Goal: Transaction & Acquisition: Obtain resource

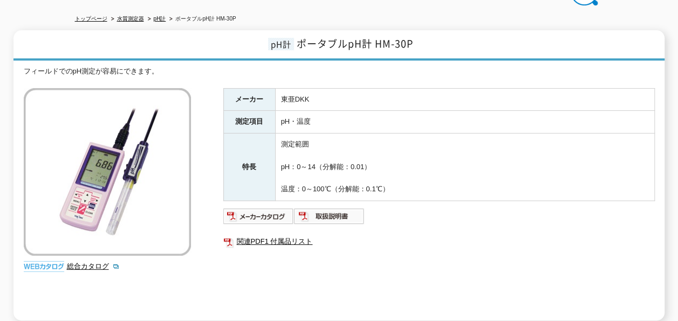
scroll to position [96, 0]
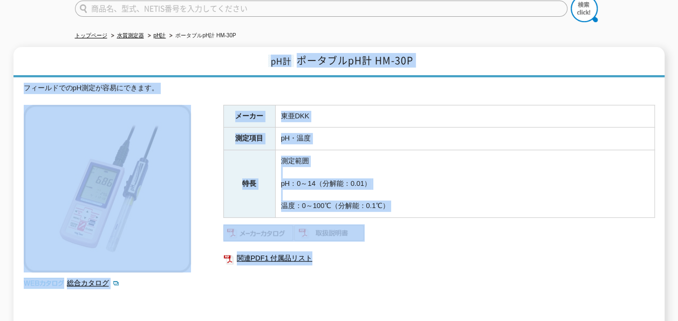
drag, startPoint x: 264, startPoint y: 53, endPoint x: 408, endPoint y: 259, distance: 250.7
click at [408, 259] on div "pH計 ポータブルpH計 HM-30P フィールドでのpH測定が容易にできます。 総合カタログ メーカー 東亜DKK 測定項目 pH・温度 特長 測定範囲 p…" at bounding box center [338, 192] width 651 height 290
click at [404, 139] on td "pH・温度" at bounding box center [464, 138] width 379 height 23
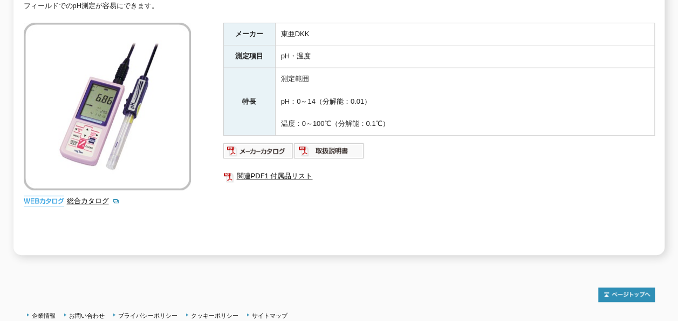
scroll to position [0, 0]
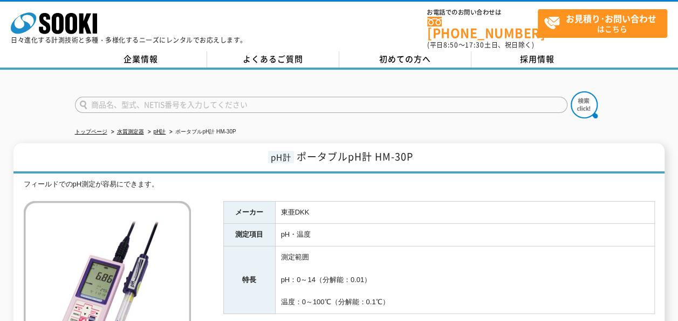
drag, startPoint x: 435, startPoint y: 308, endPoint x: -2, endPoint y: -40, distance: 558.4
click at [0, 0] on html "株式会社 ソーキ spMenu 日々進化する計測技術と多種・多様化するニーズにレンタルでお応えします。 お電話でのお問い合わせは [PHONE_NUMBER]…" at bounding box center [339, 292] width 678 height 585
drag, startPoint x: -2, startPoint y: -40, endPoint x: 56, endPoint y: 79, distance: 132.0
click at [56, 79] on div at bounding box center [339, 96] width 678 height 52
click at [50, 74] on div at bounding box center [339, 96] width 678 height 52
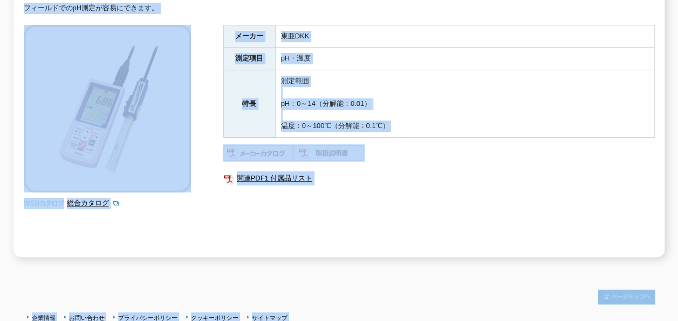
scroll to position [258, 0]
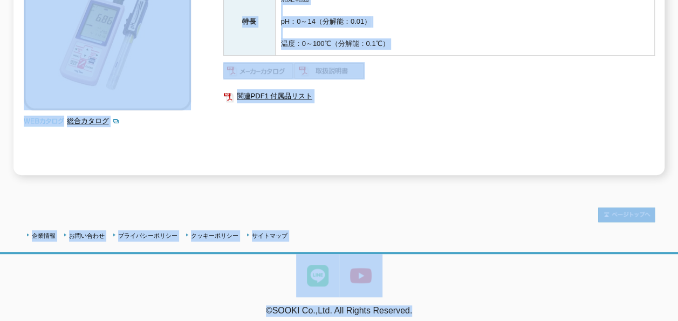
drag, startPoint x: 11, startPoint y: 37, endPoint x: 496, endPoint y: 321, distance: 562.3
click at [496, 320] on html "株式会社 ソーキ spMenu 日々進化する計測技術と多種・多様化するニーズにレンタルでお応えします。 お電話でのお問い合わせは [PHONE_NUMBER]…" at bounding box center [339, 34] width 678 height 585
drag, startPoint x: 496, startPoint y: 321, endPoint x: 484, endPoint y: 303, distance: 21.7
click at [484, 305] on address "©SOOKI Co.,Ltd. All Rights Reserved." at bounding box center [339, 310] width 678 height 11
click at [474, 305] on address "©SOOKI Co.,Ltd. All Rights Reserved." at bounding box center [339, 310] width 678 height 11
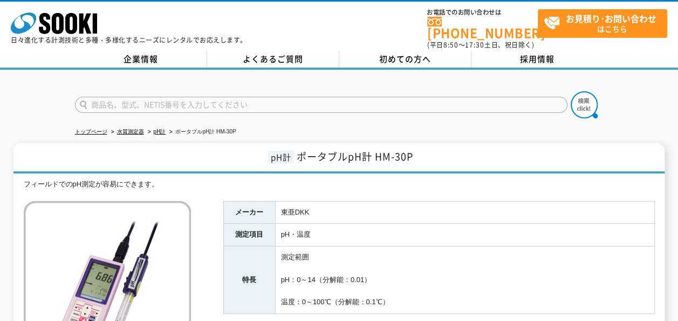
scroll to position [54, 0]
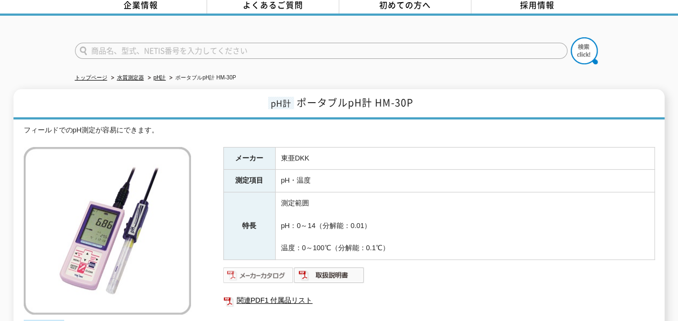
click at [283, 270] on img at bounding box center [258, 274] width 71 height 17
